Goal: Task Accomplishment & Management: Use online tool/utility

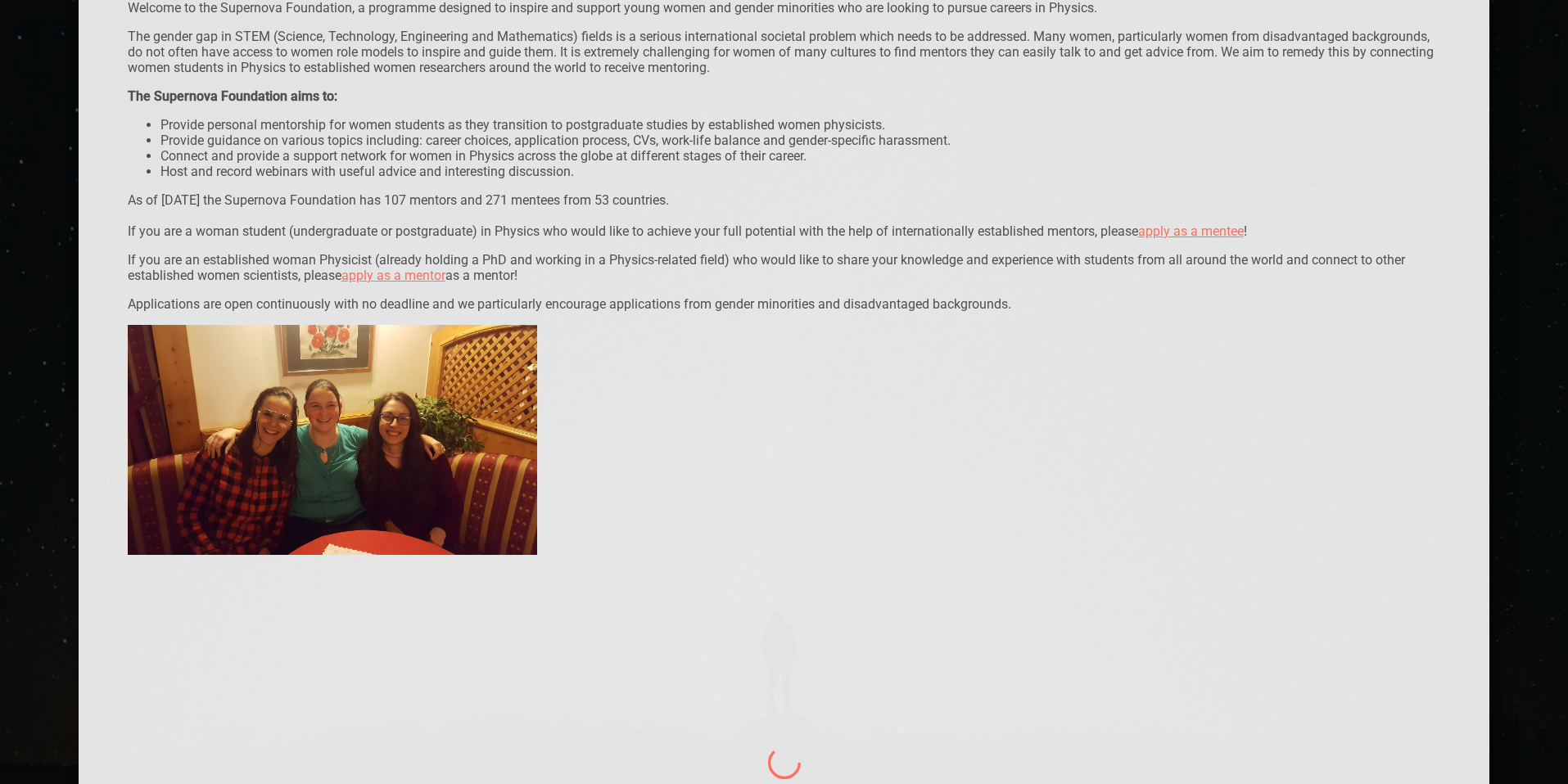
scroll to position [550, 0]
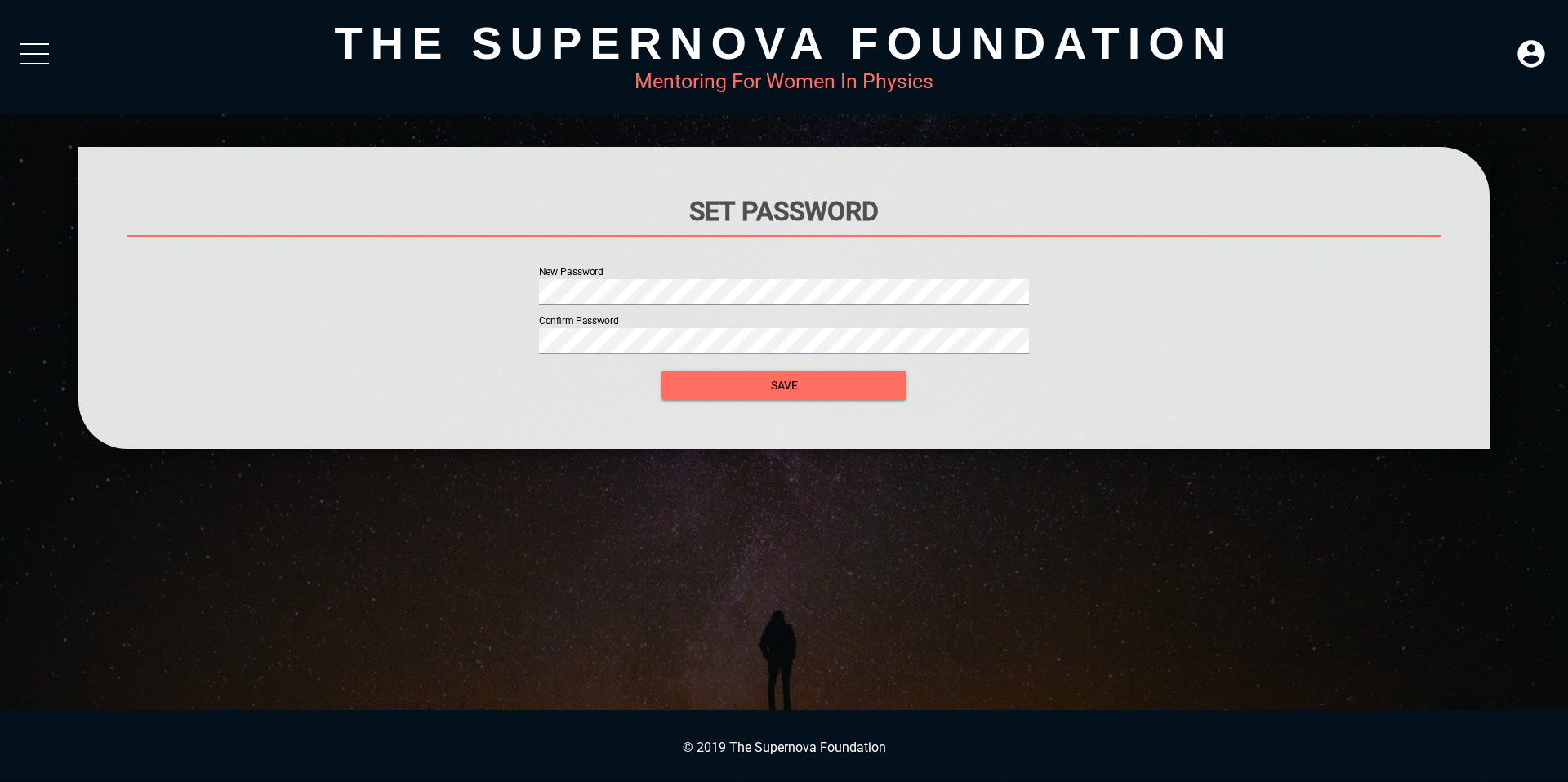
click at [607, 371] on button "SAVE" at bounding box center [783, 386] width 245 height 30
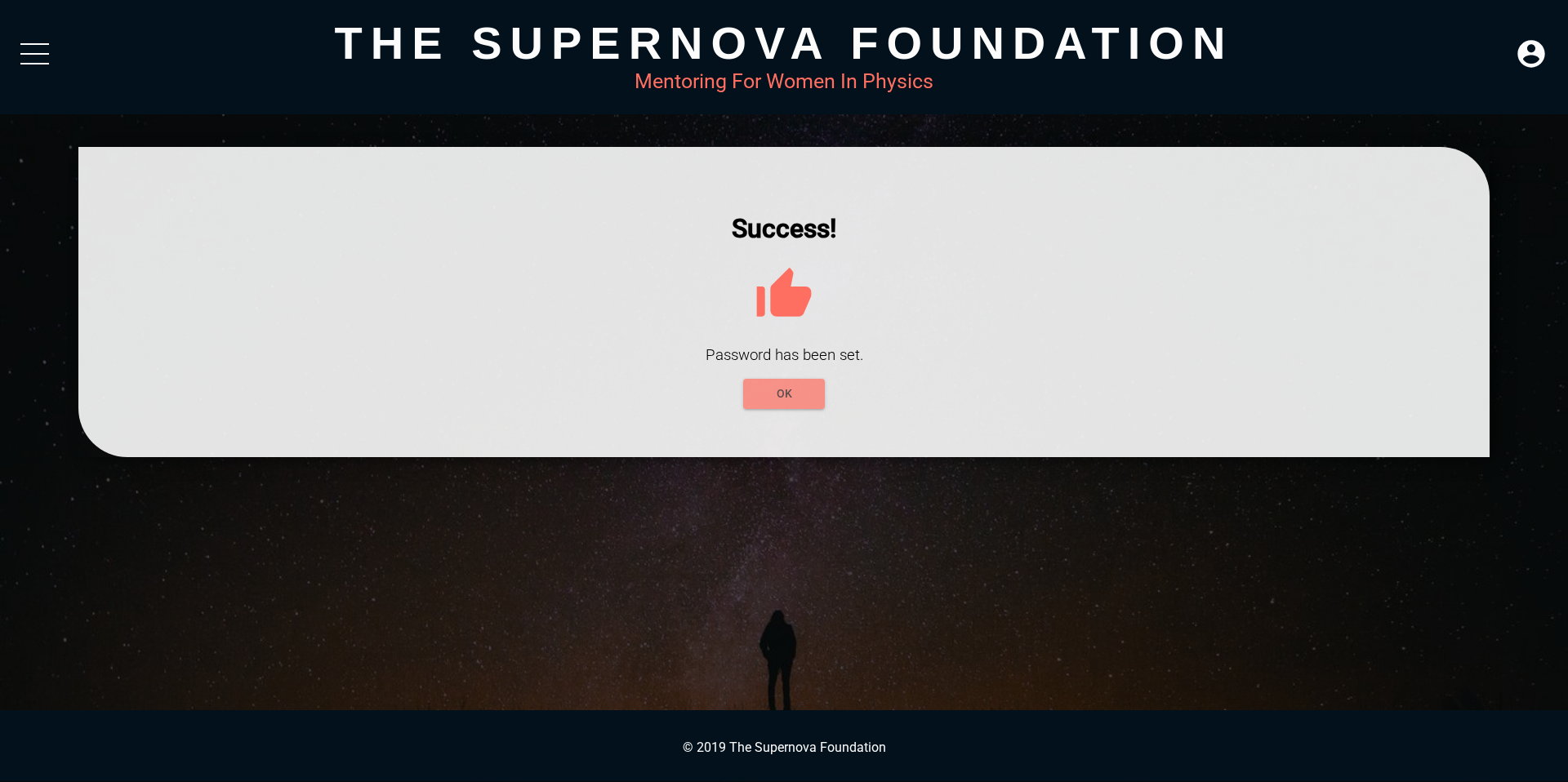
click at [607, 387] on span "OK" at bounding box center [783, 394] width 56 height 20
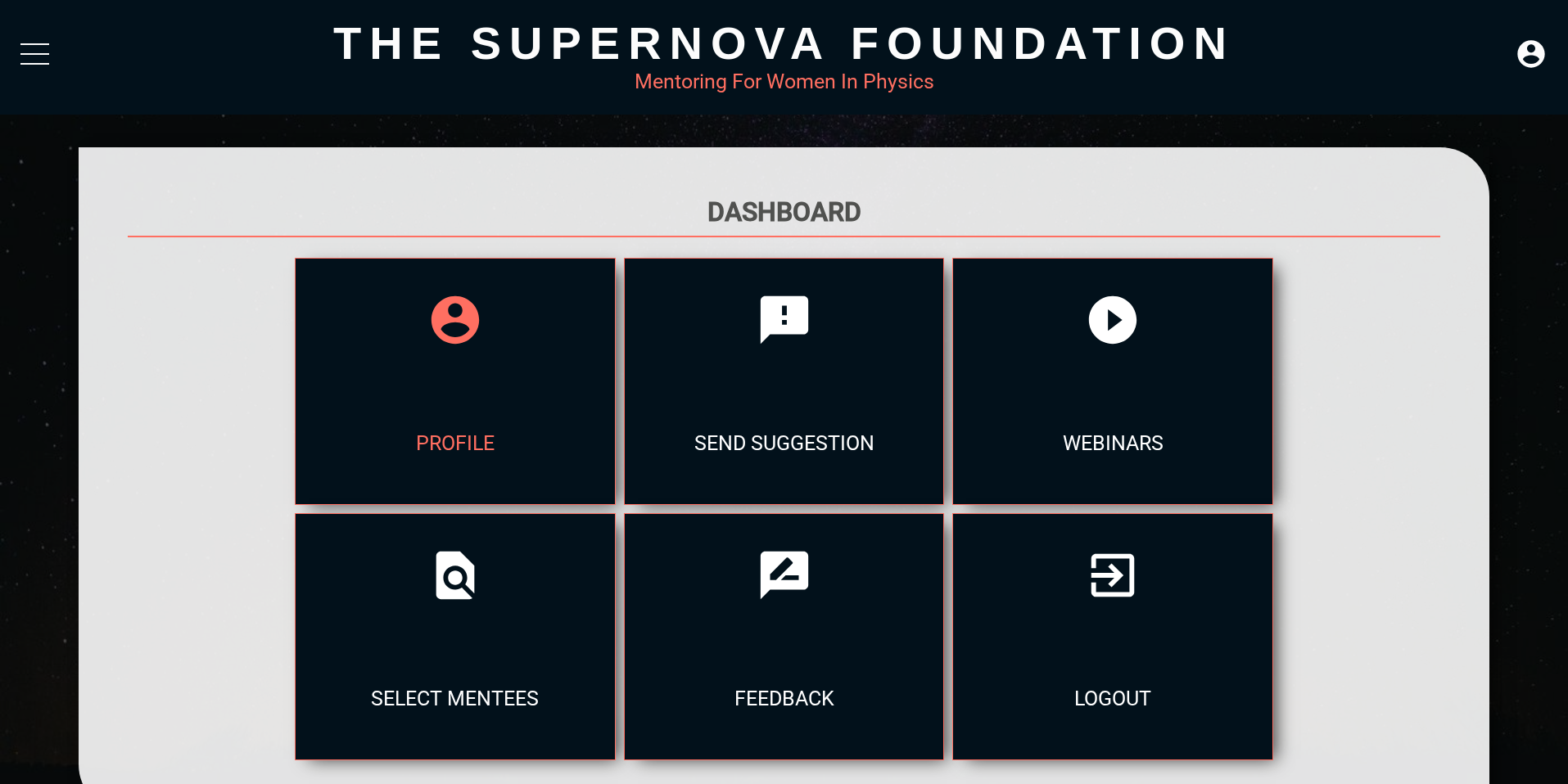
click at [396, 393] on div "profile" at bounding box center [455, 442] width 320 height 123
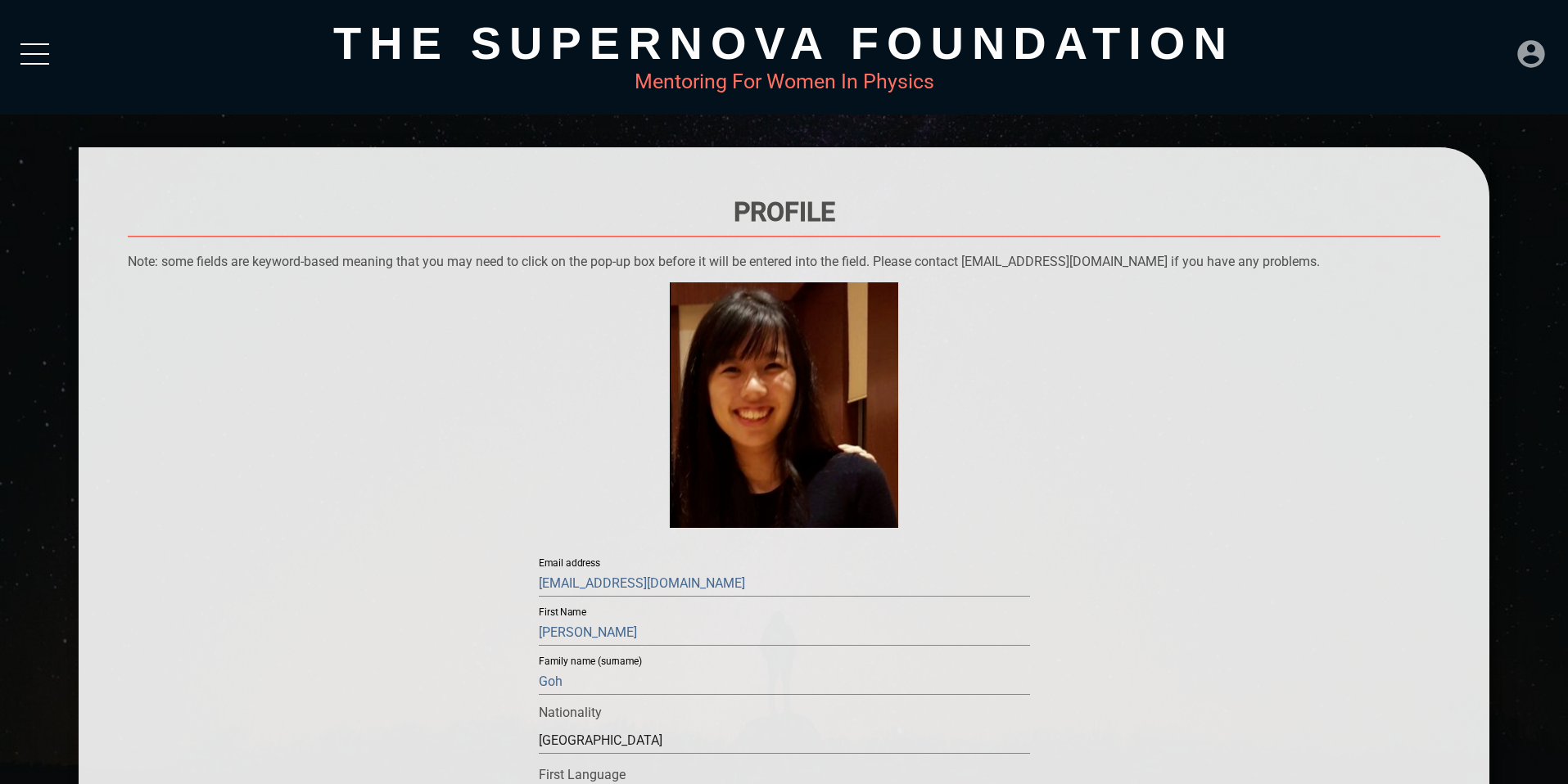
click at [609, 52] on icon at bounding box center [1531, 53] width 27 height 27
click at [609, 8] on div "DASHBOARD" at bounding box center [1496, 17] width 93 height 32
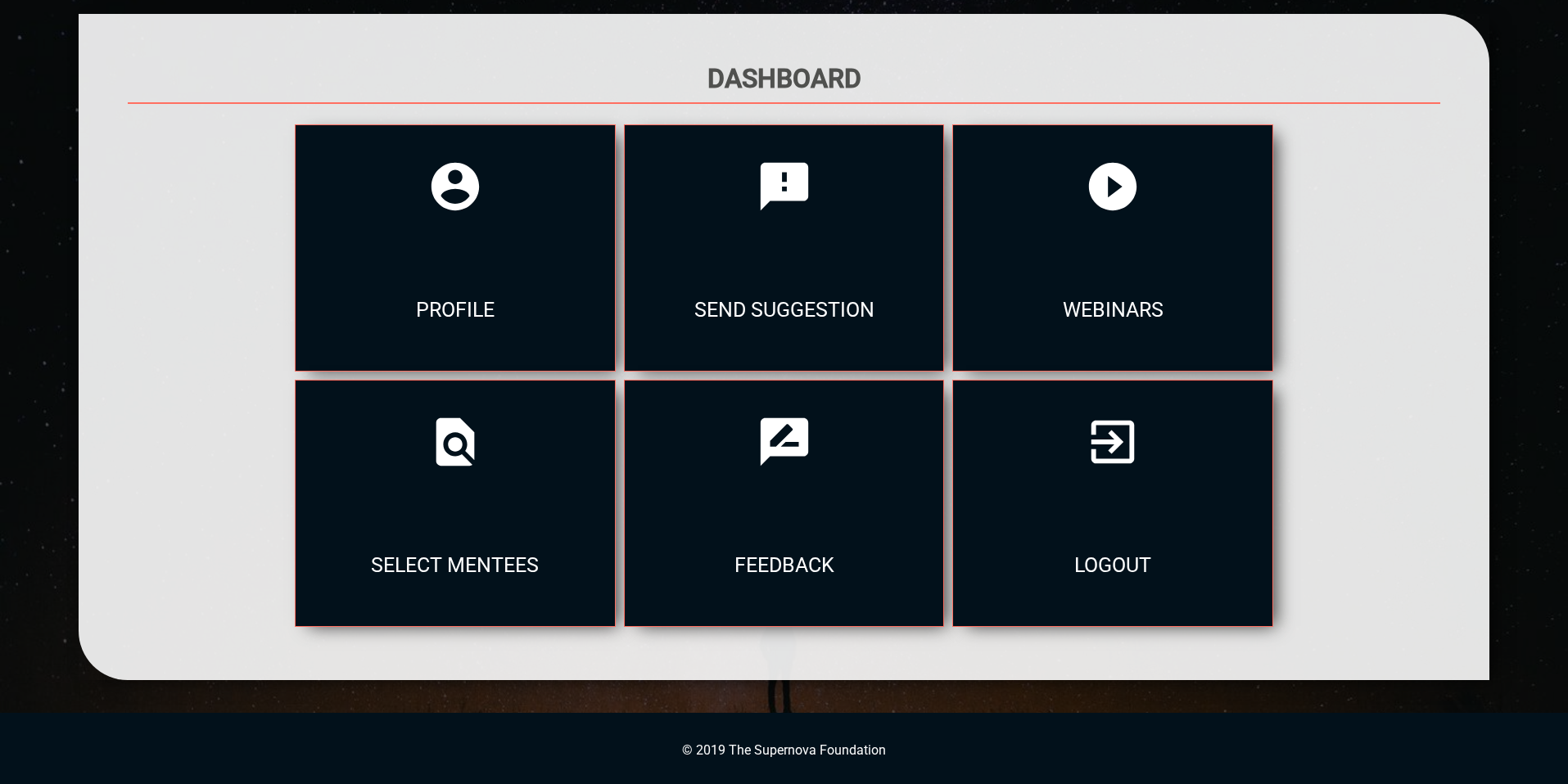
scroll to position [132, 0]
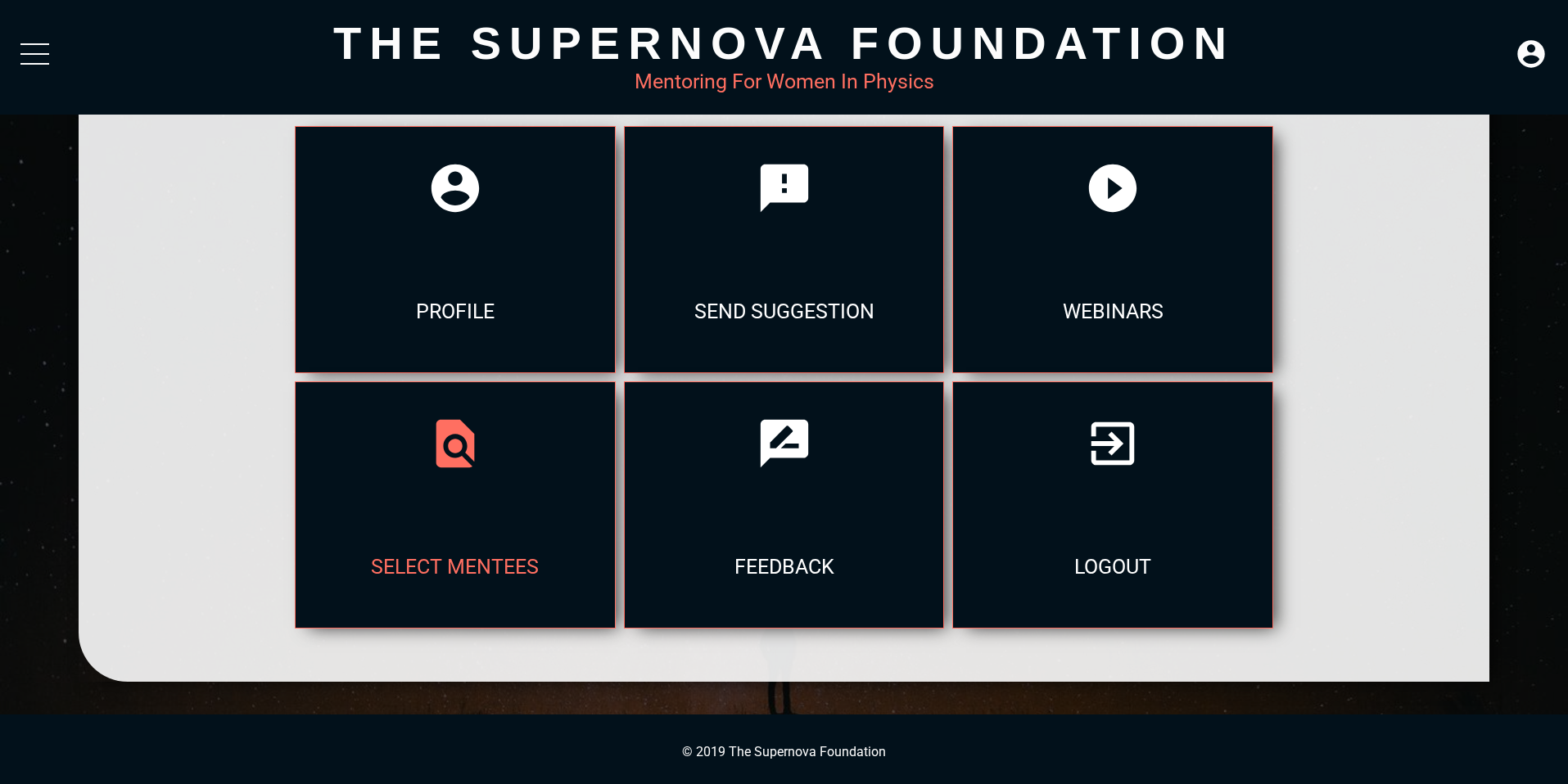
click at [517, 514] on div "select mentees" at bounding box center [455, 566] width 320 height 123
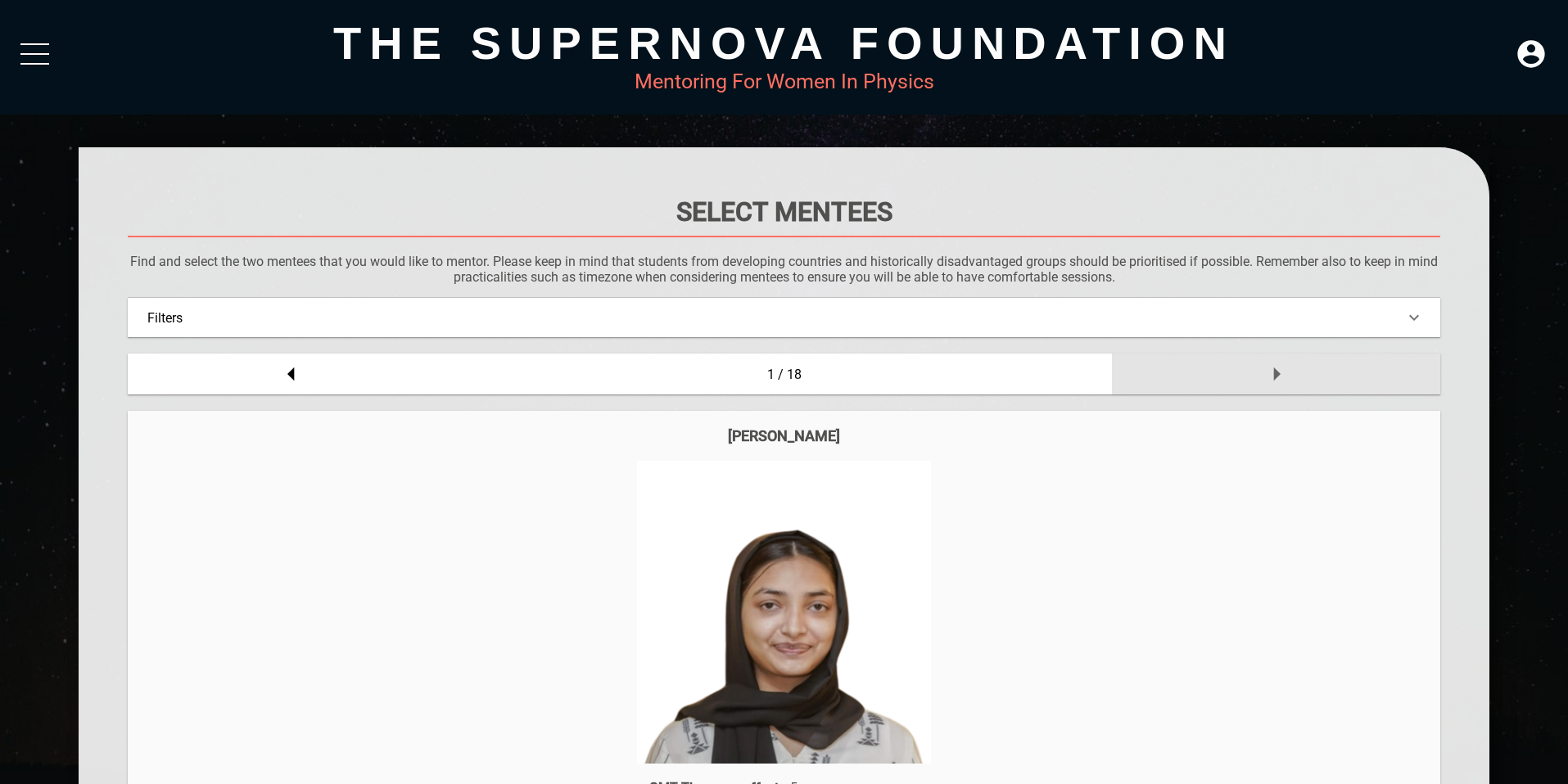
click at [609, 385] on div at bounding box center [1276, 374] width 328 height 41
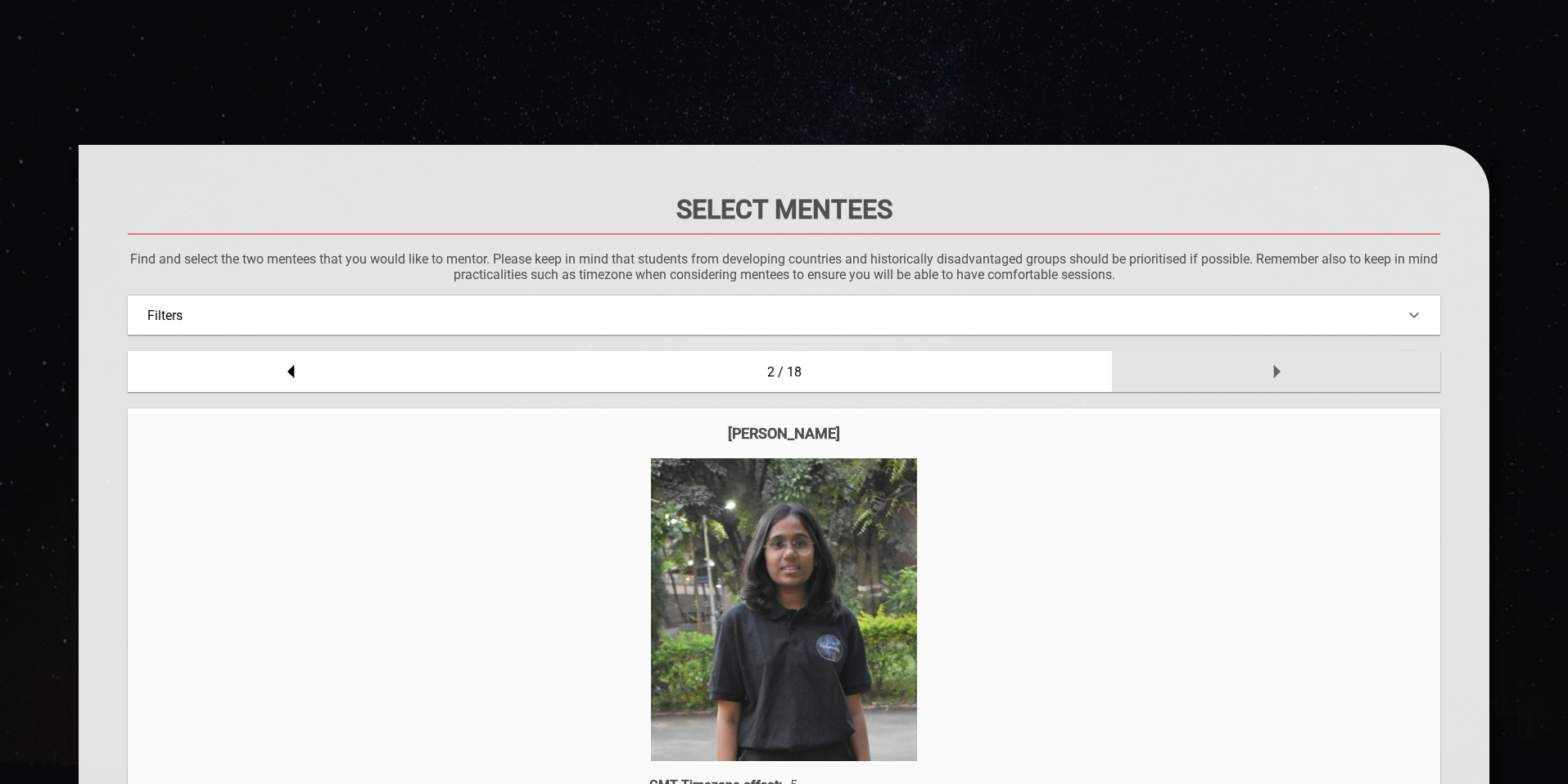
scroll to position [4, 0]
click at [609, 385] on div at bounding box center [1276, 371] width 328 height 41
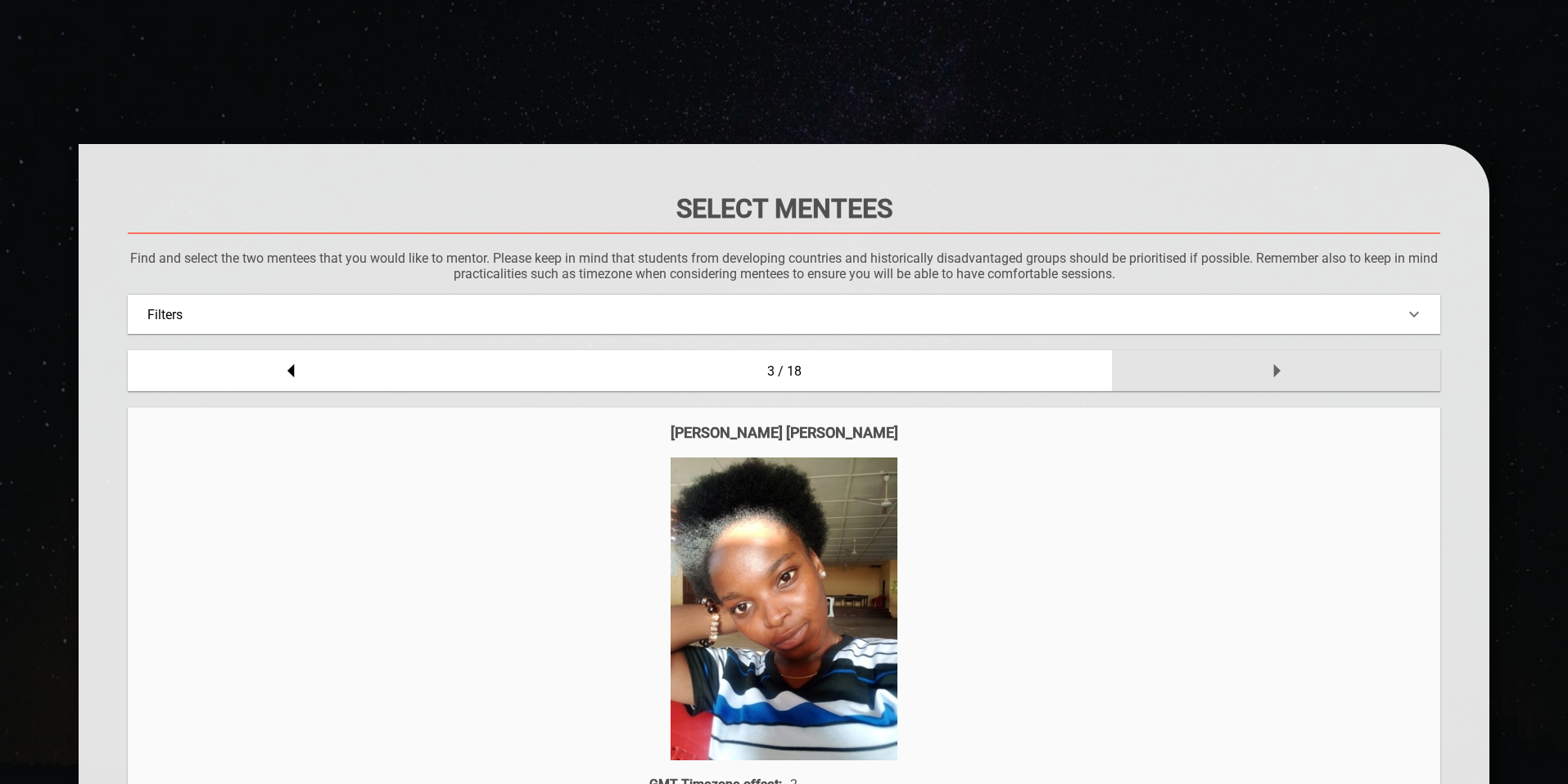
click at [609, 385] on div at bounding box center [1276, 371] width 328 height 41
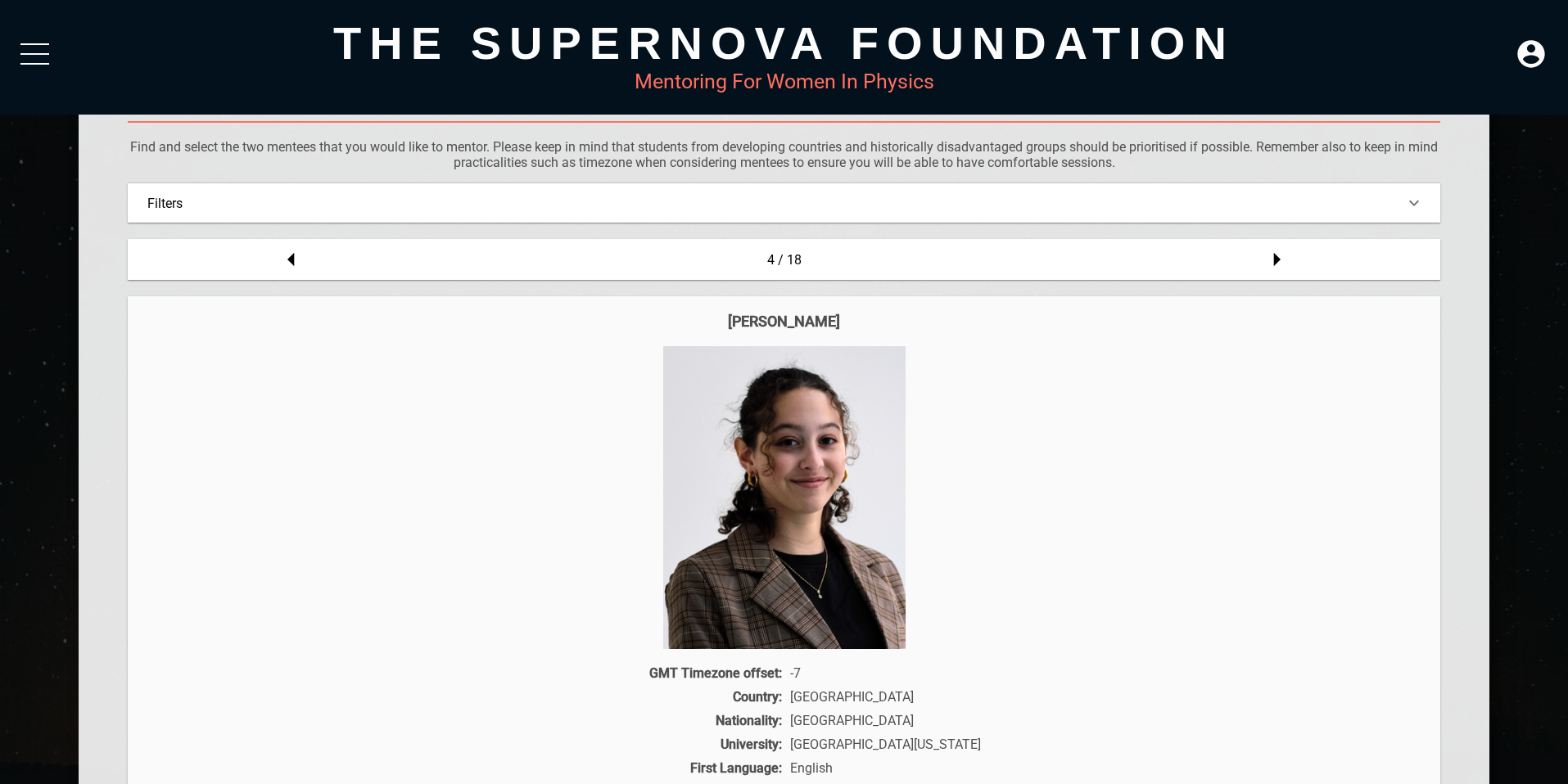
scroll to position [88, 0]
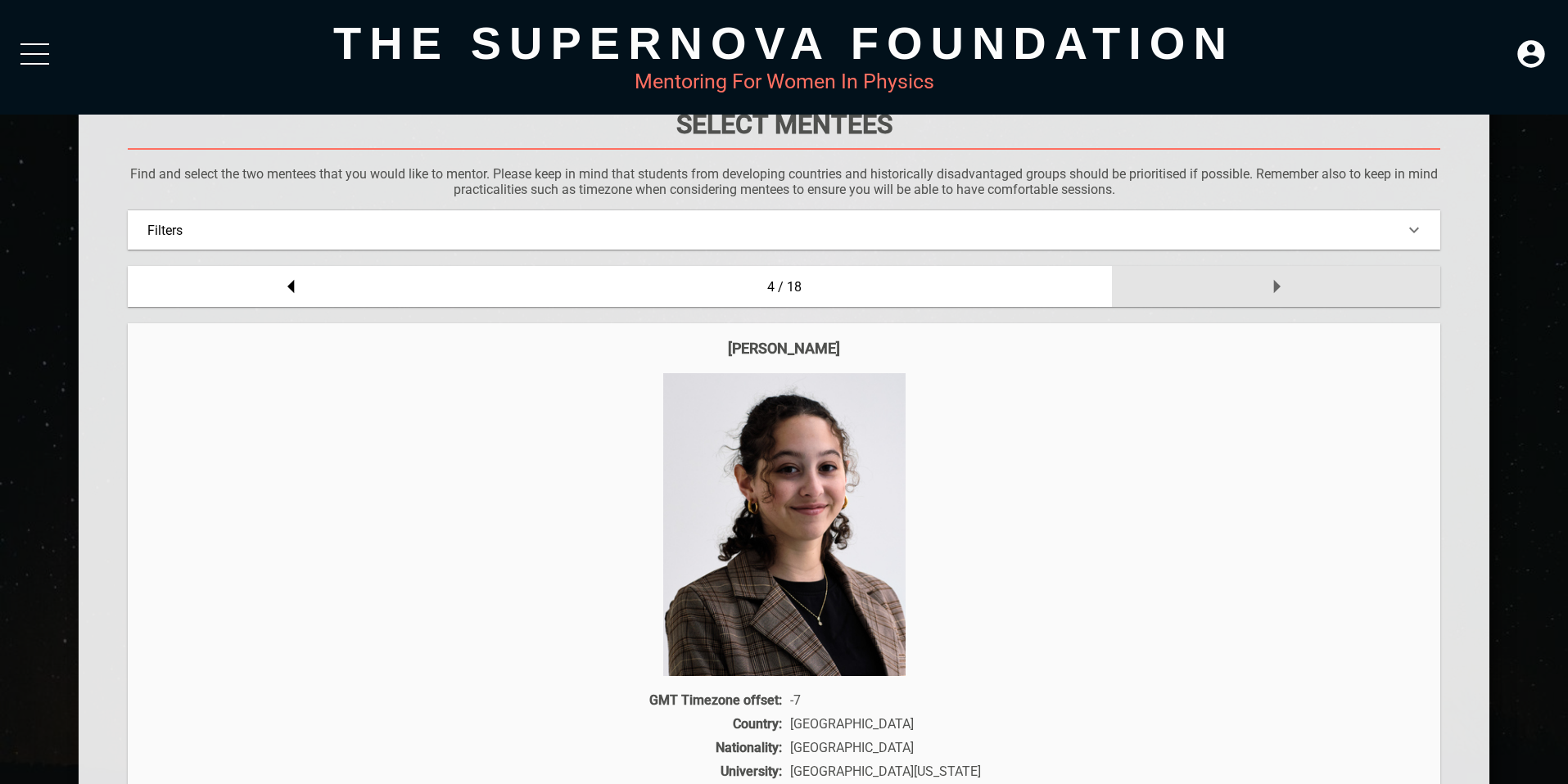
click at [609, 288] on div at bounding box center [1276, 287] width 328 height 41
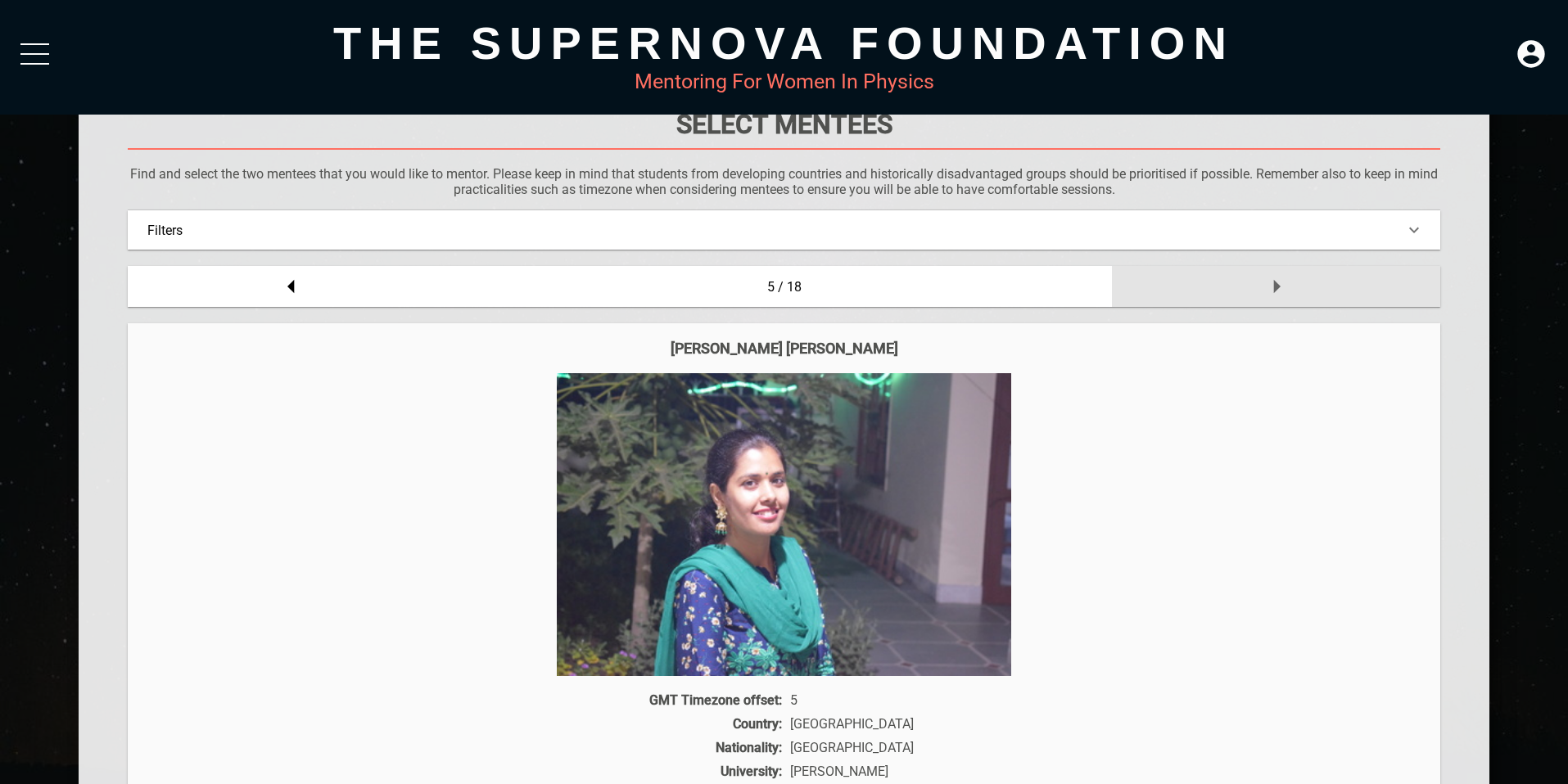
click at [609, 288] on div at bounding box center [1276, 287] width 328 height 41
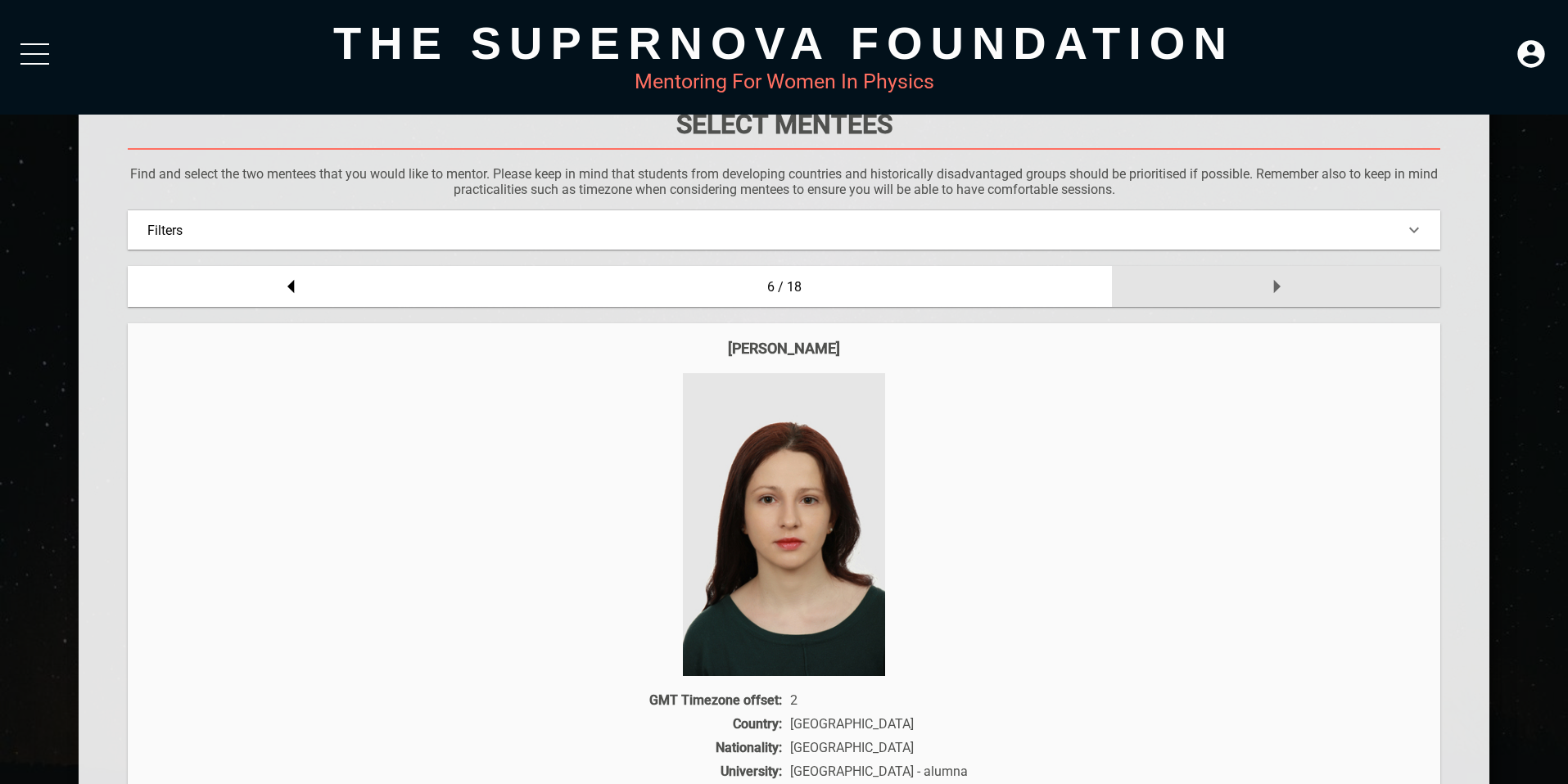
click at [609, 288] on div at bounding box center [1276, 287] width 328 height 41
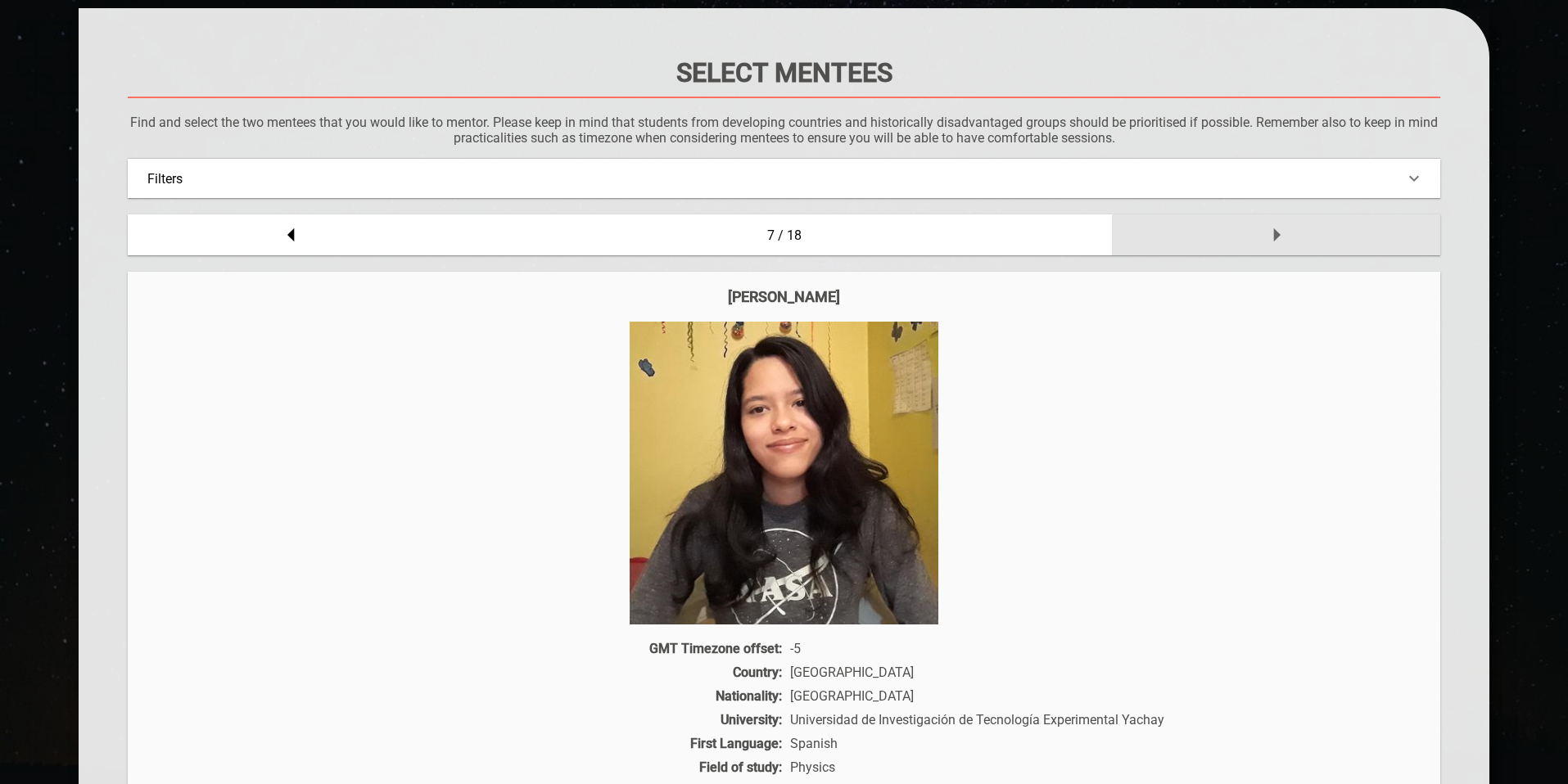
scroll to position [143, 0]
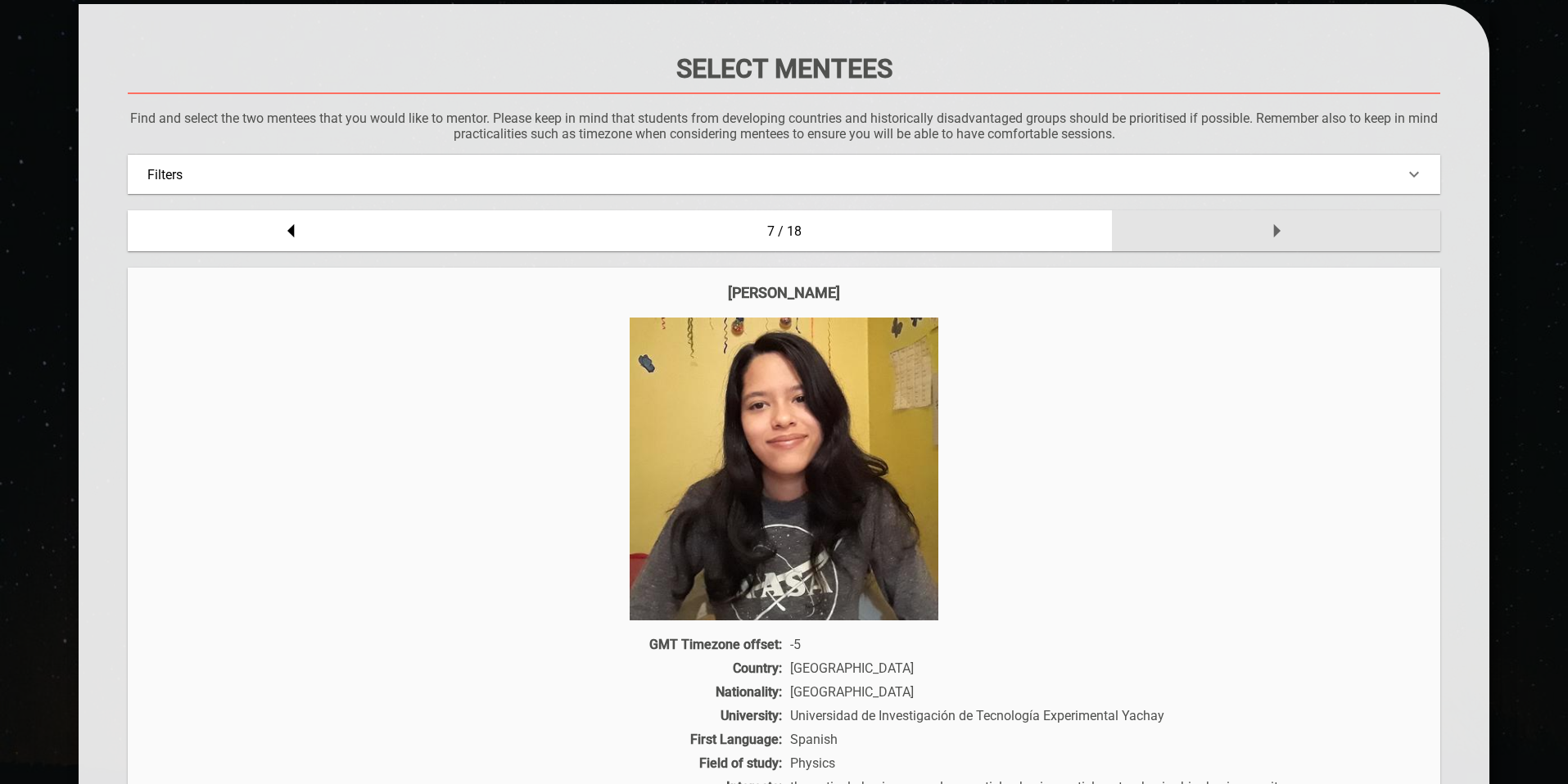
click at [609, 233] on div at bounding box center [1276, 231] width 328 height 41
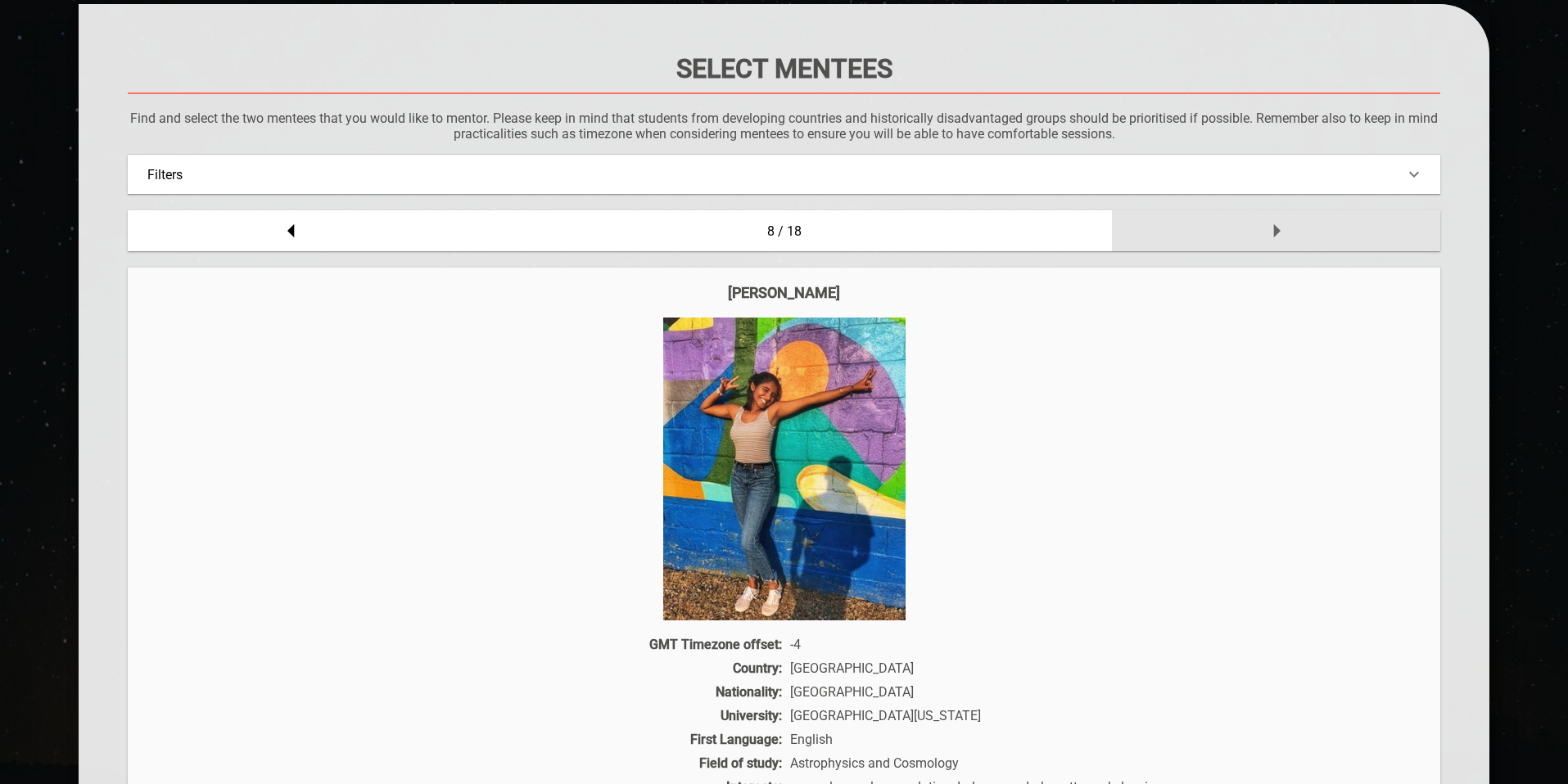
click at [609, 233] on div at bounding box center [1276, 231] width 328 height 41
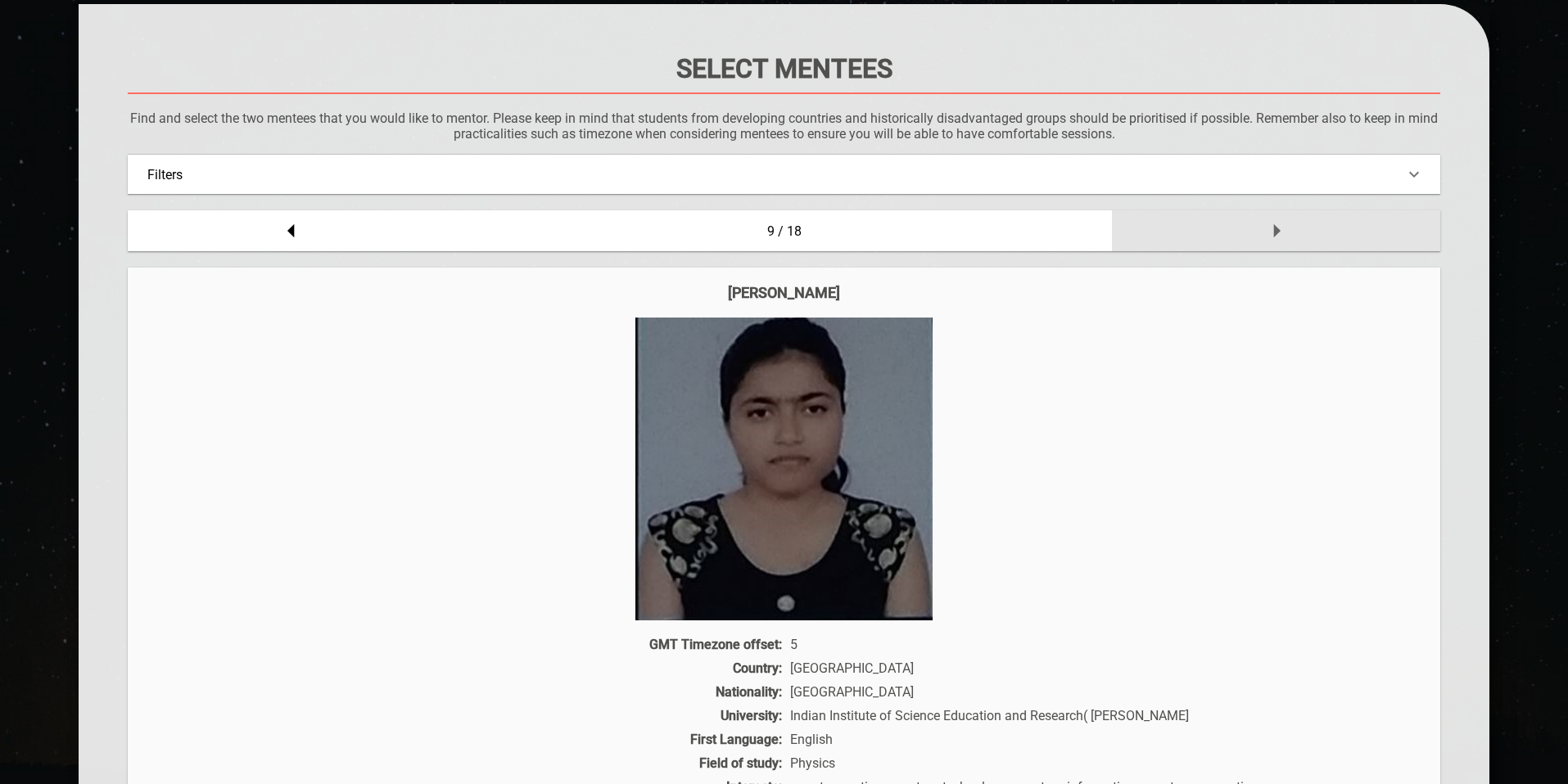
click at [609, 233] on div at bounding box center [1276, 231] width 328 height 41
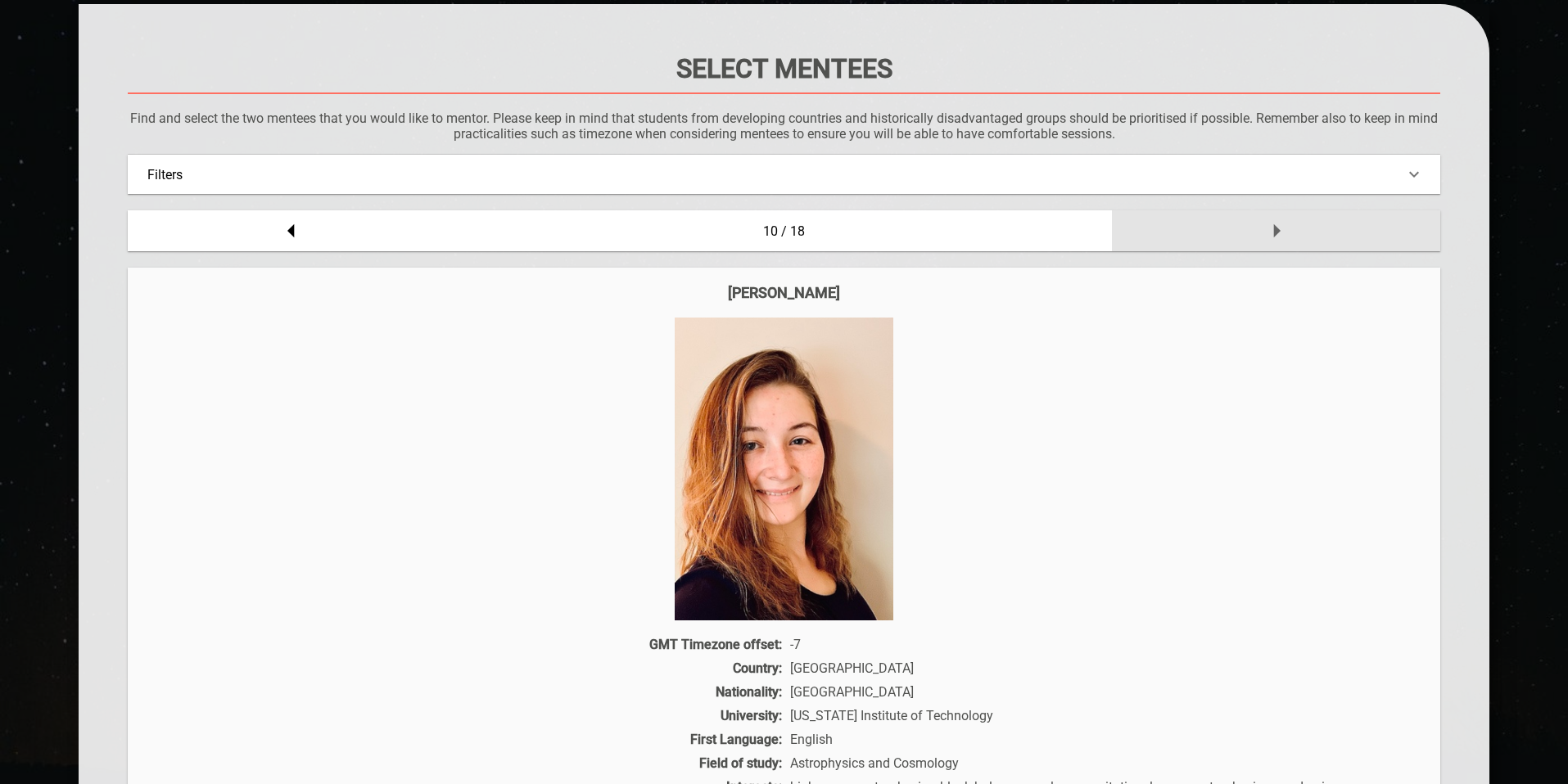
click at [609, 233] on div at bounding box center [1276, 231] width 328 height 41
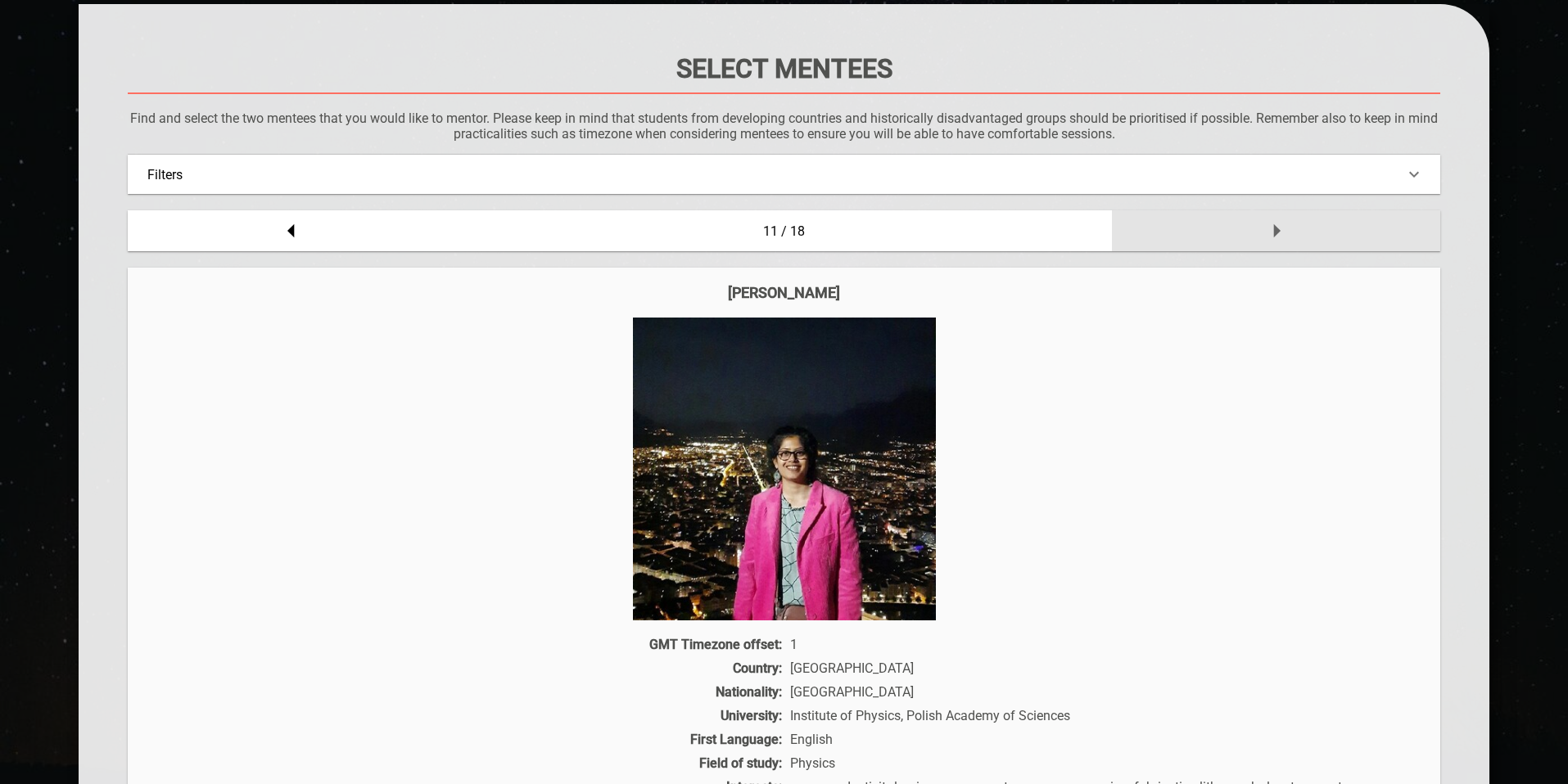
click at [609, 233] on div at bounding box center [1276, 231] width 328 height 41
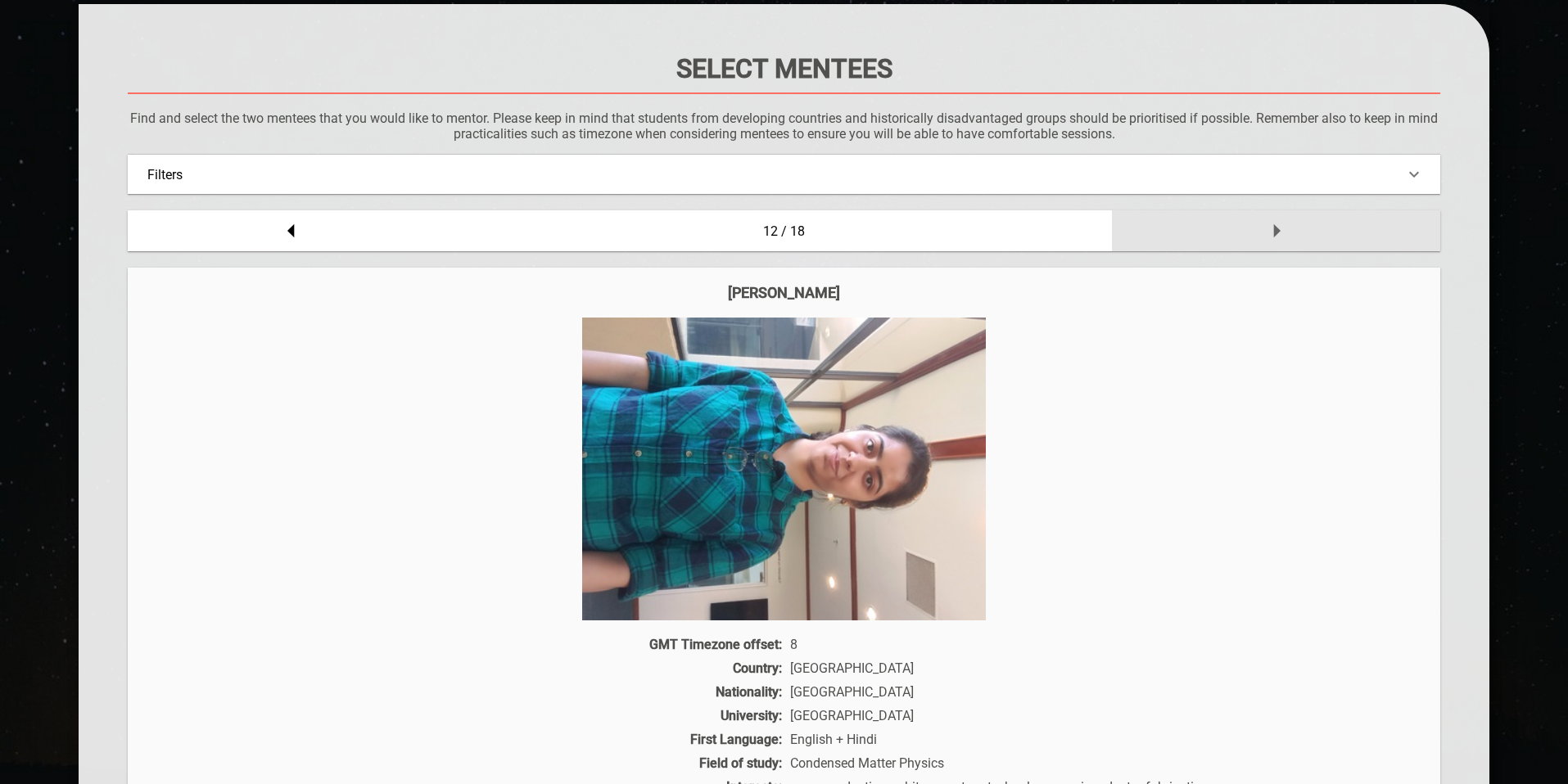
click at [609, 233] on div at bounding box center [1276, 231] width 328 height 41
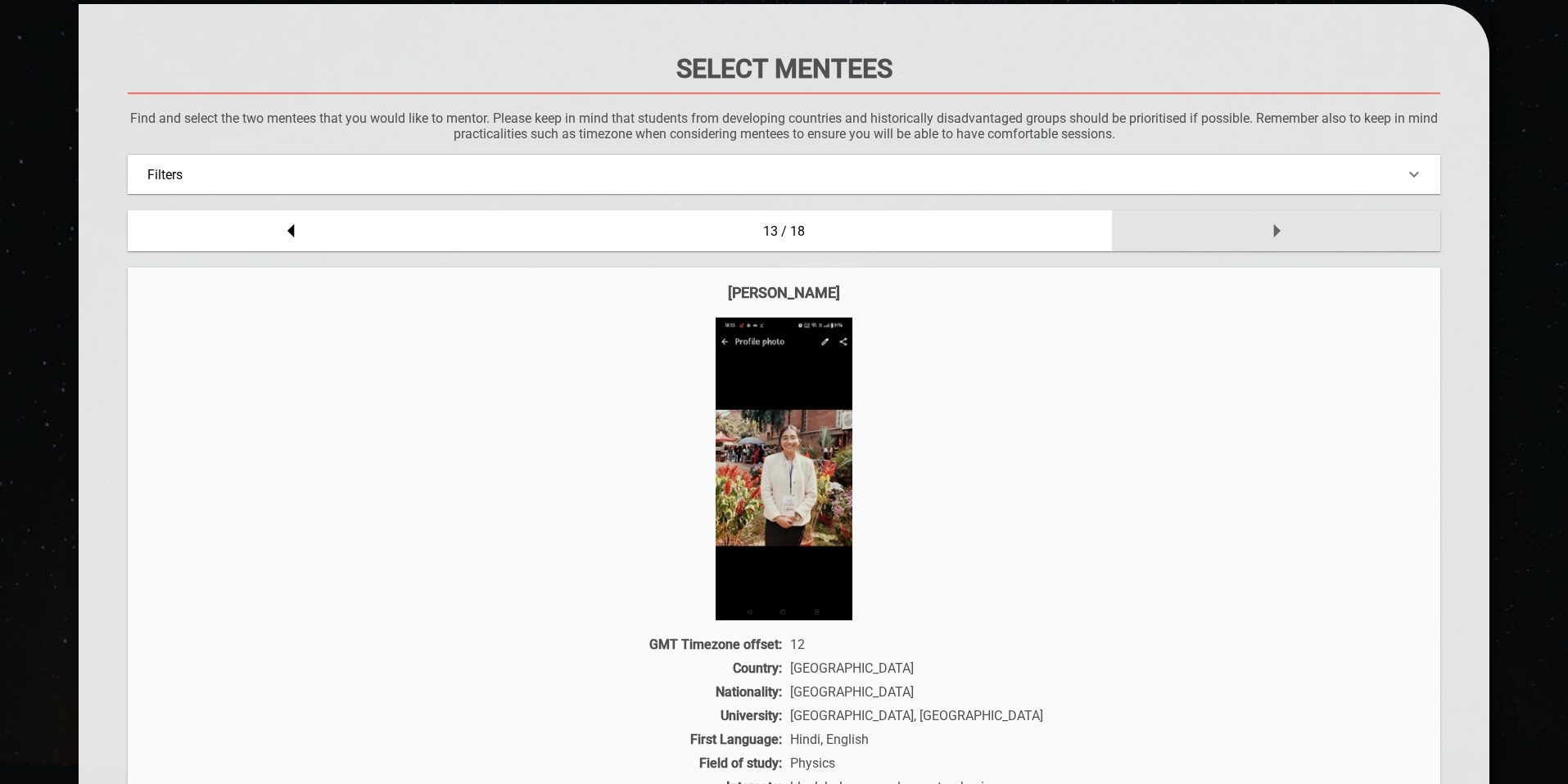
click at [609, 233] on div at bounding box center [1276, 231] width 328 height 41
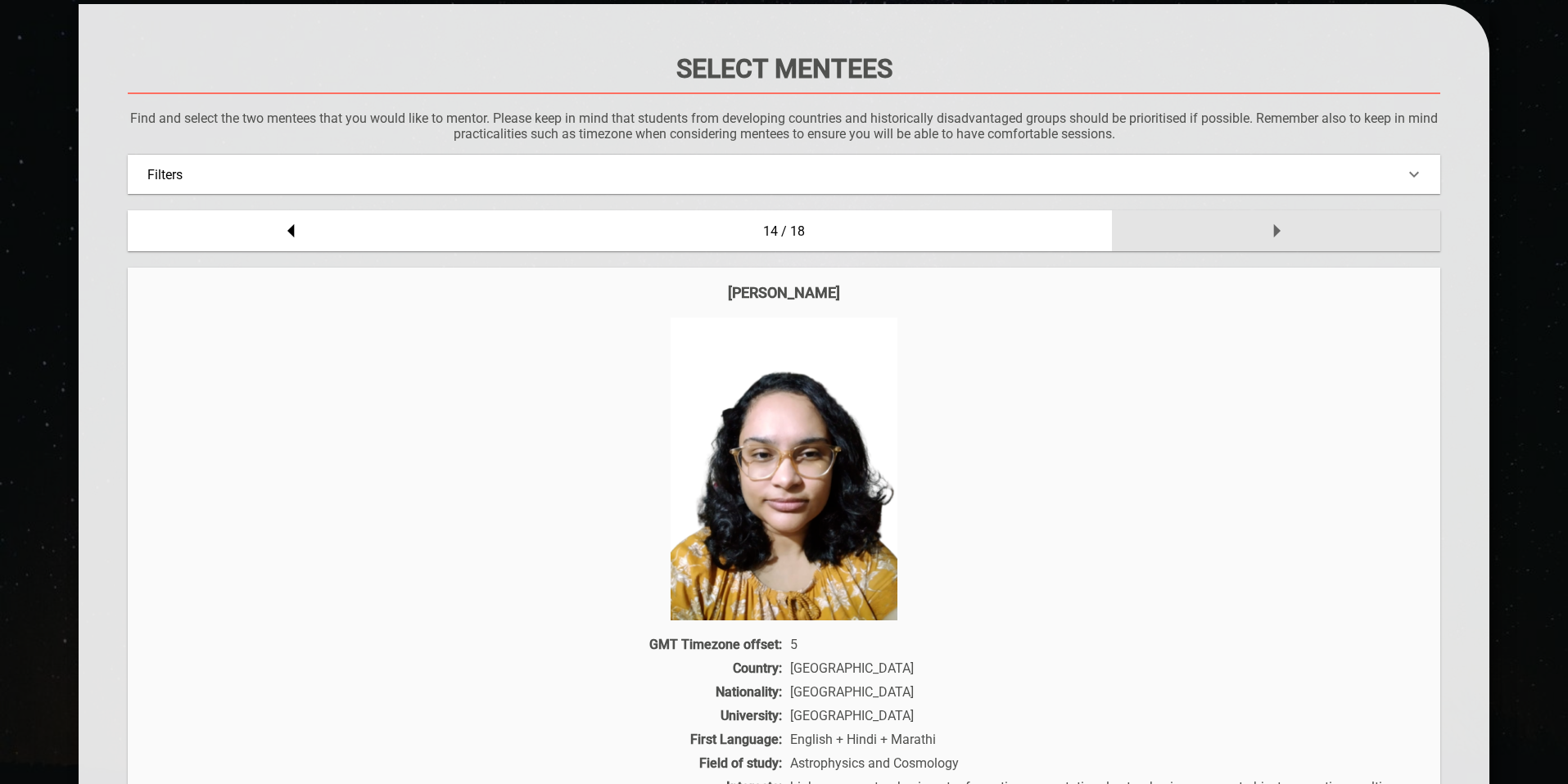
click at [609, 233] on div at bounding box center [1276, 231] width 328 height 41
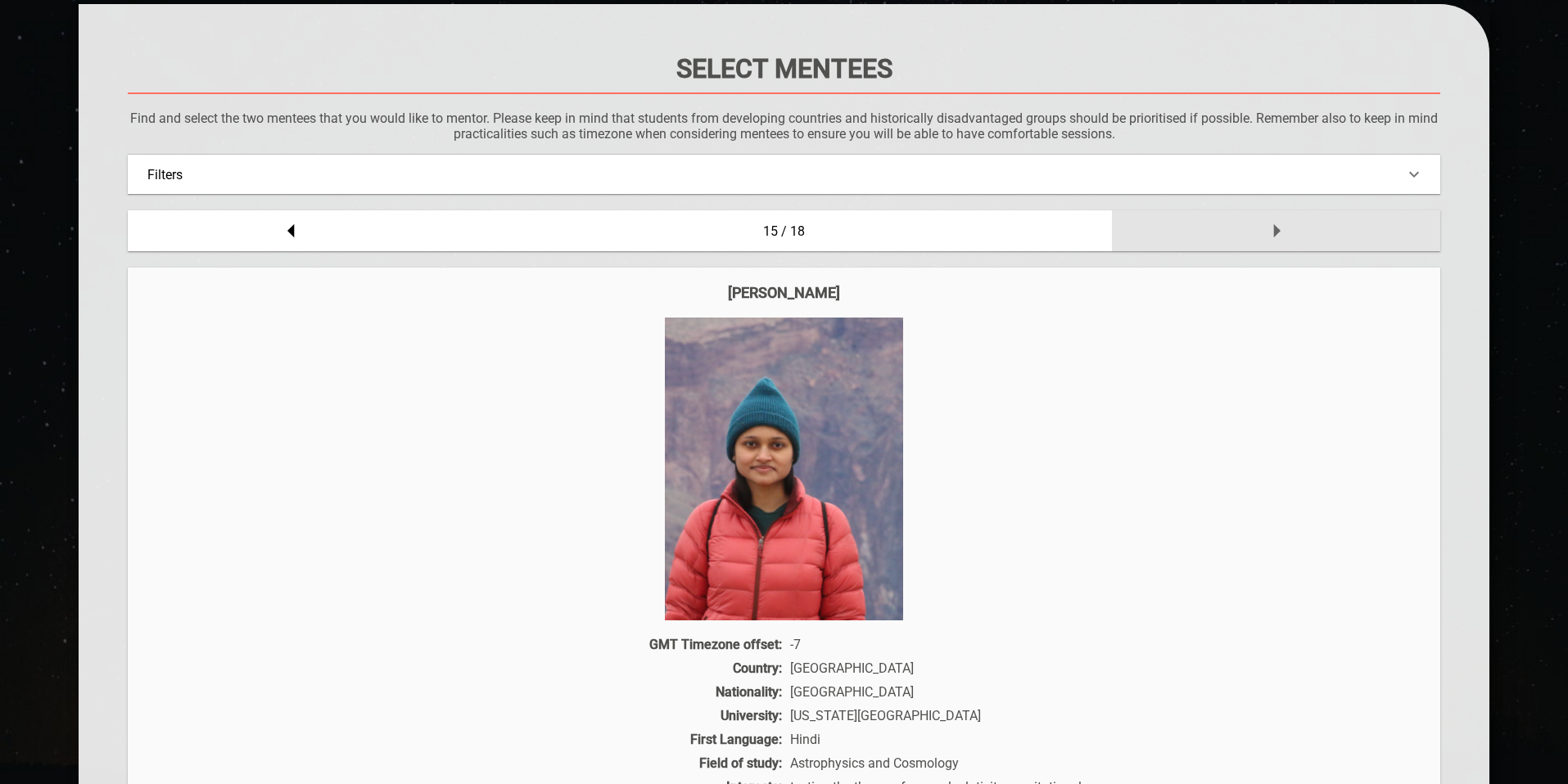
click at [609, 233] on div at bounding box center [1276, 231] width 328 height 41
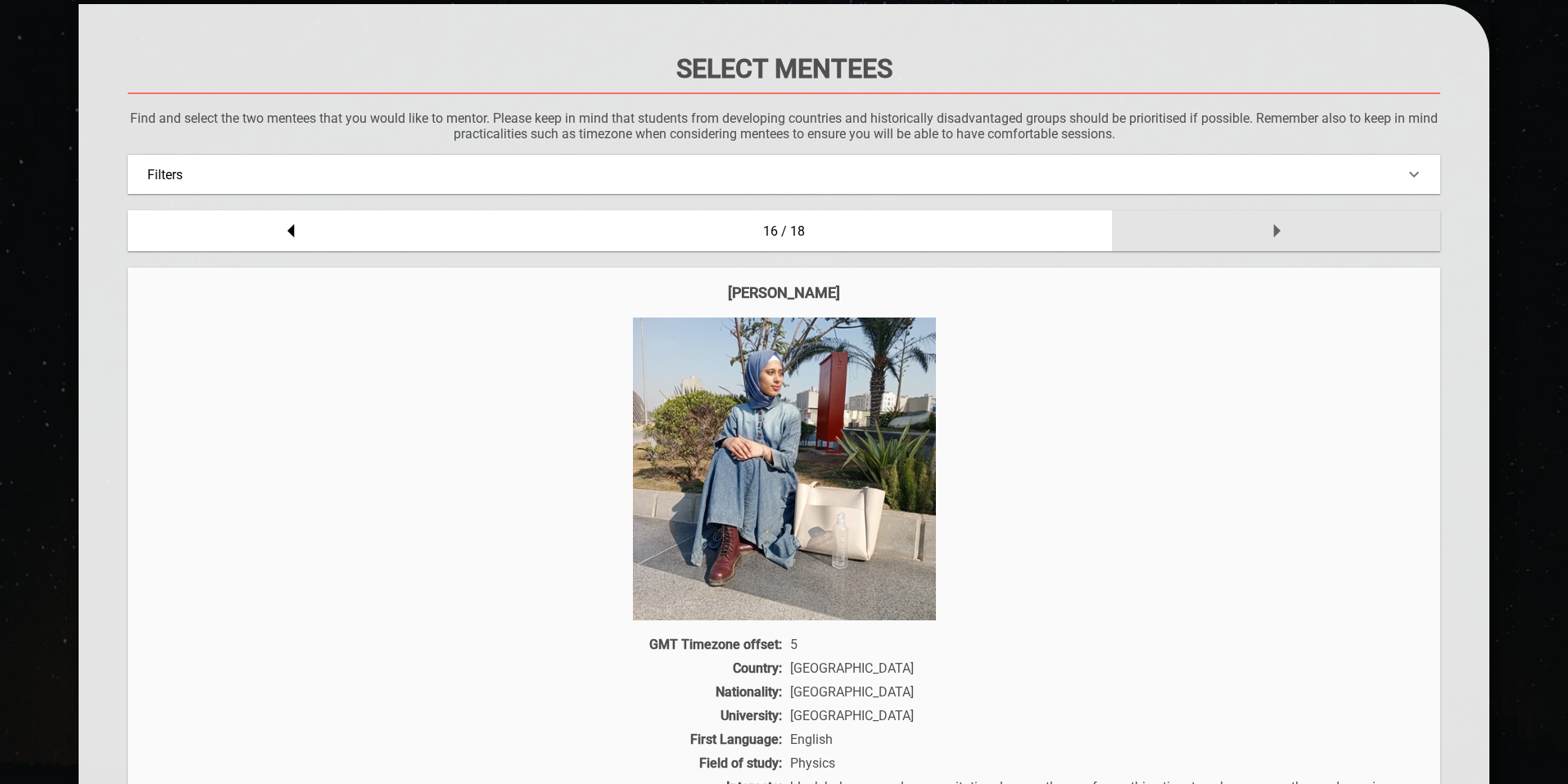
click at [609, 233] on div at bounding box center [1276, 231] width 328 height 41
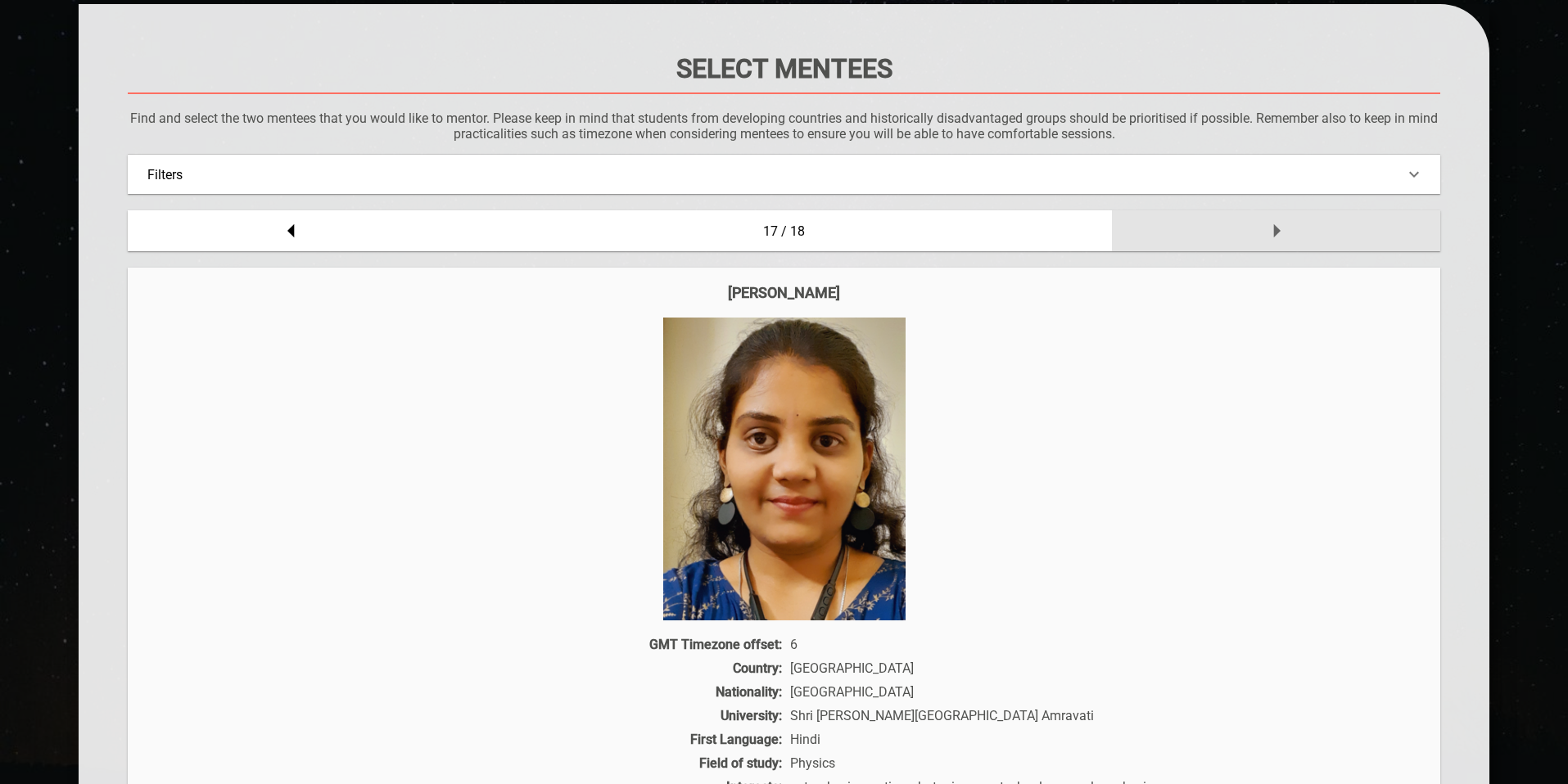
click at [609, 233] on div at bounding box center [1276, 231] width 328 height 41
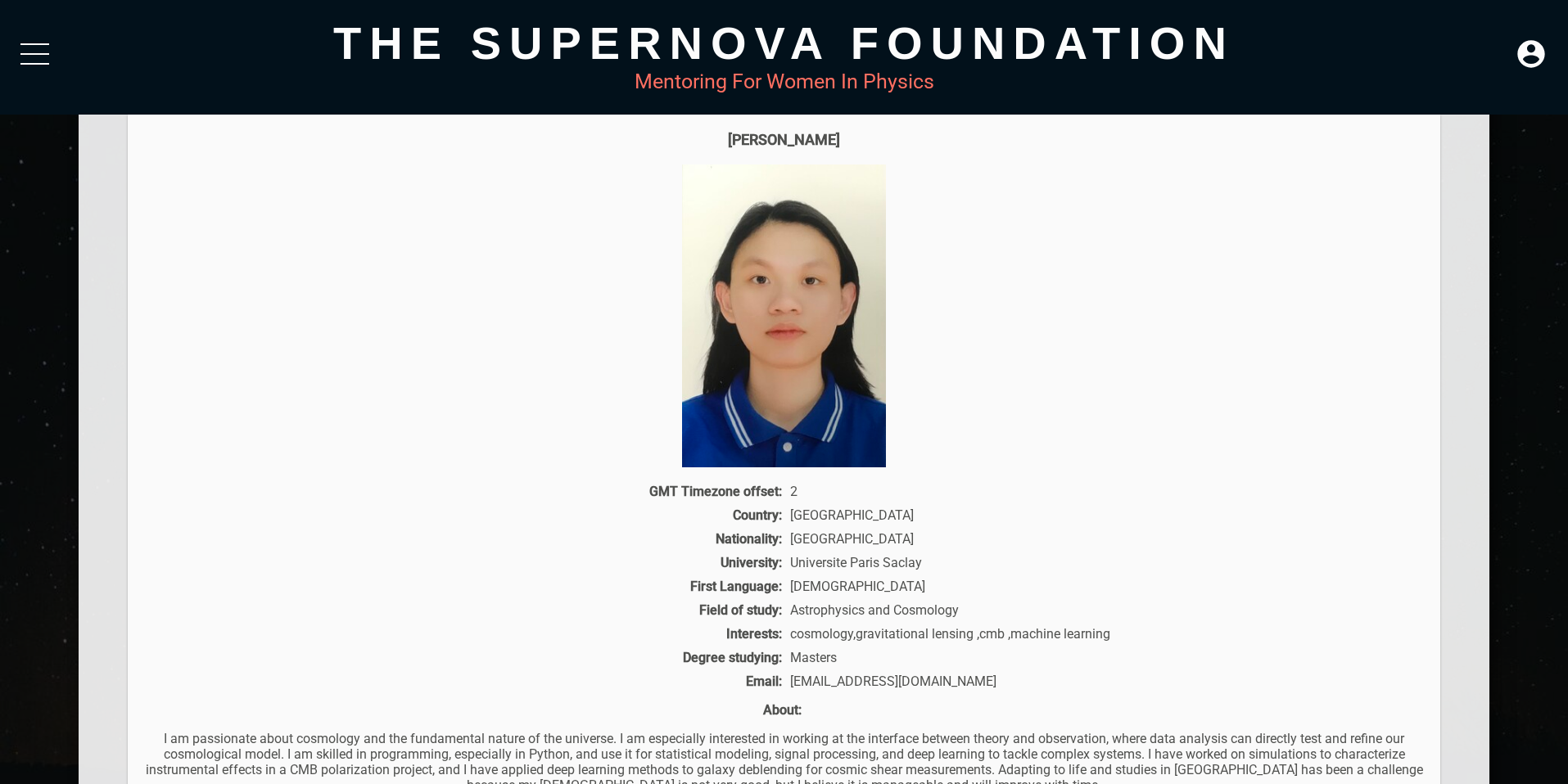
scroll to position [166, 0]
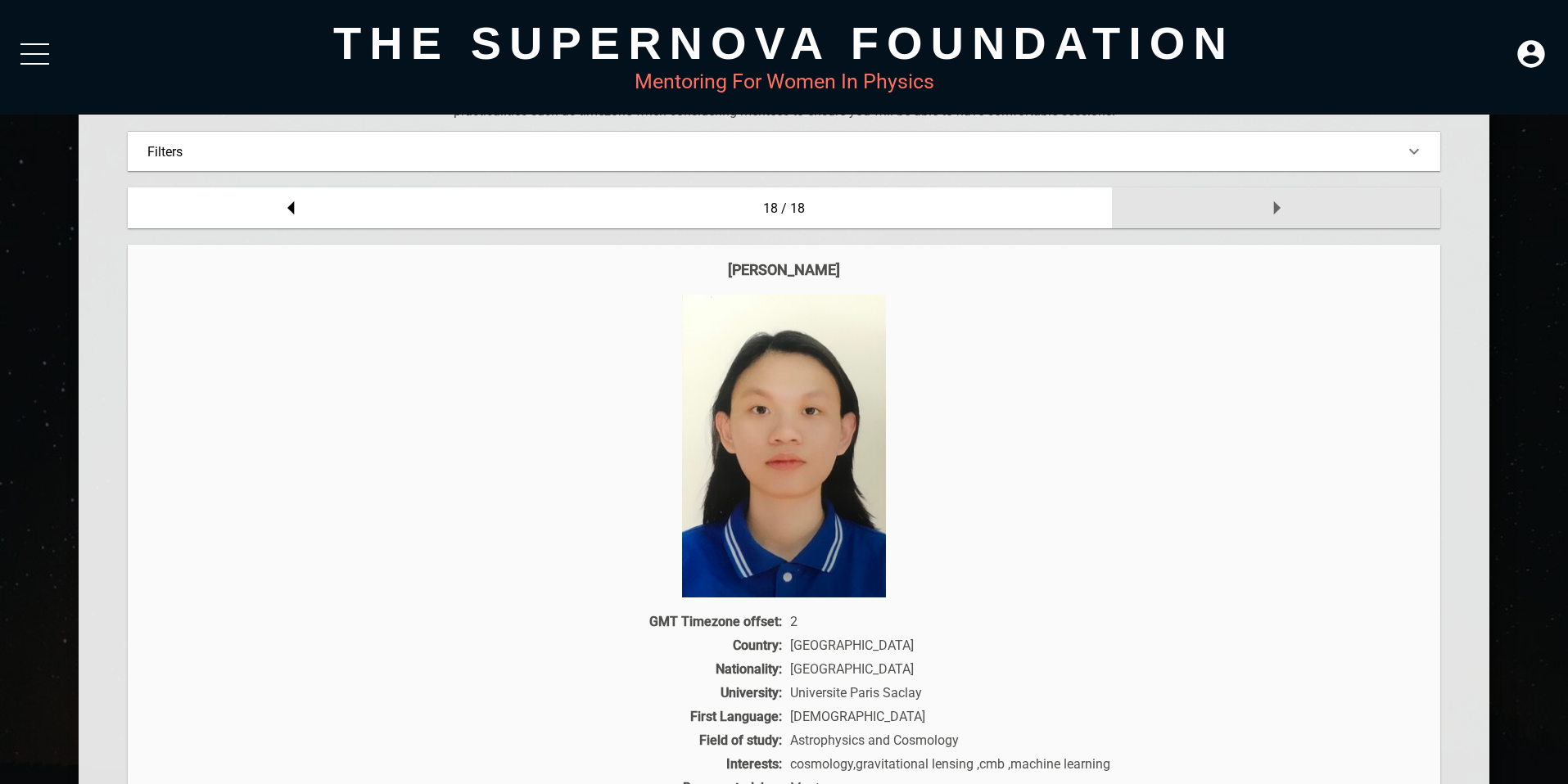
click at [609, 201] on icon at bounding box center [1276, 207] width 33 height 33
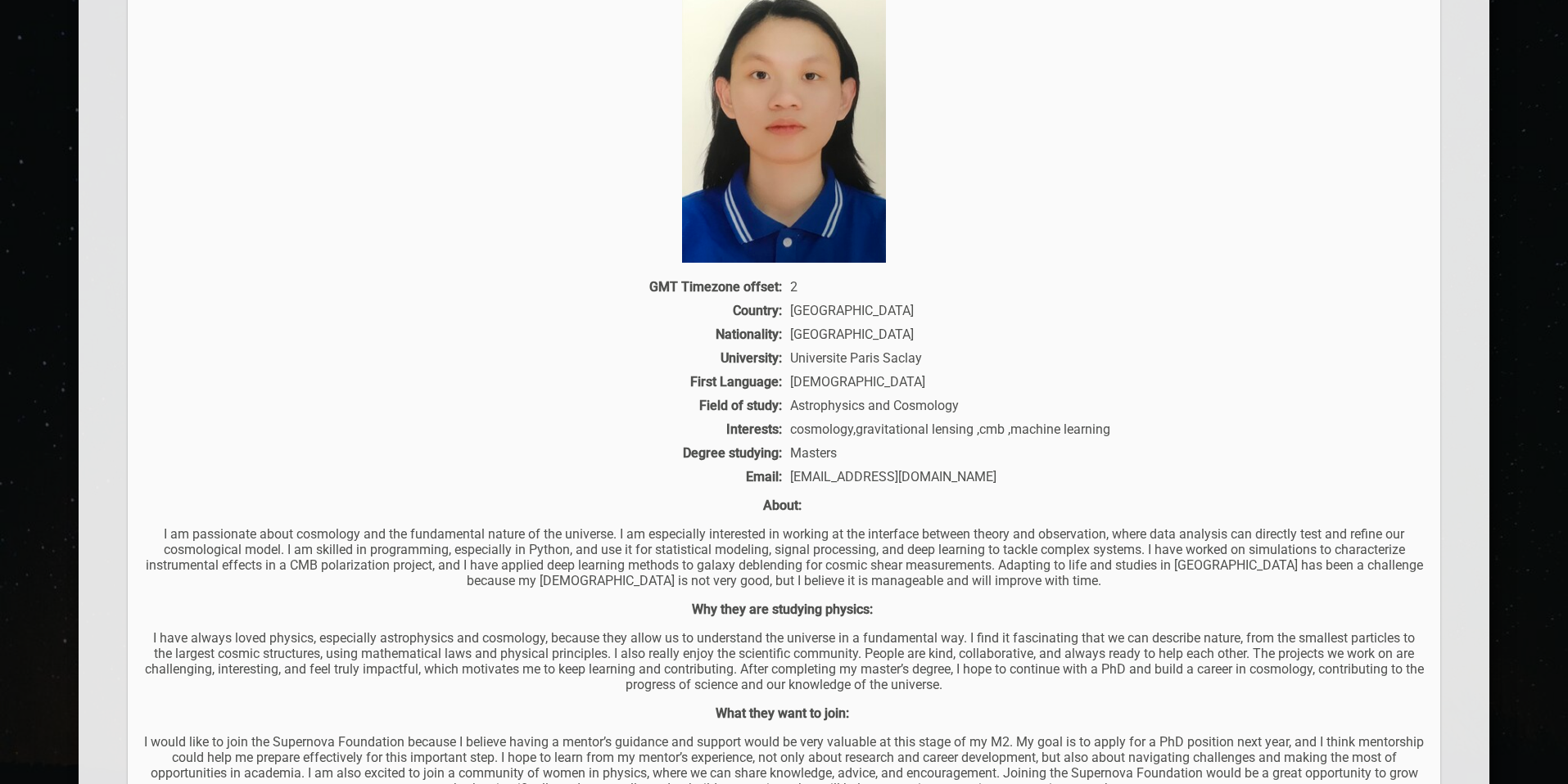
scroll to position [649, 0]
